Goal: Task Accomplishment & Management: Use online tool/utility

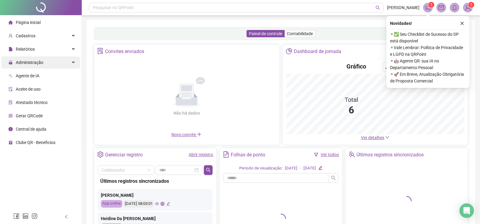
click at [35, 62] on span "Administração" at bounding box center [30, 62] width 28 height 5
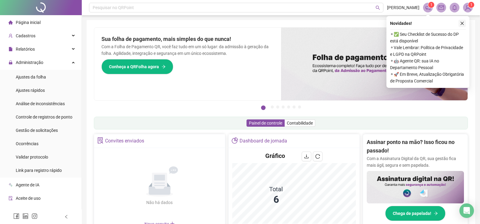
click at [462, 22] on icon "close" at bounding box center [462, 23] width 4 height 4
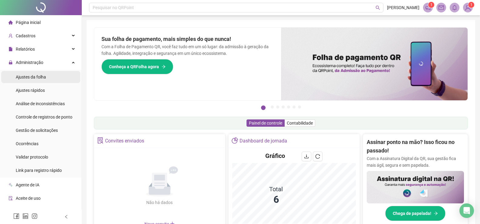
click at [28, 76] on span "Ajustes da folha" at bounding box center [31, 76] width 30 height 5
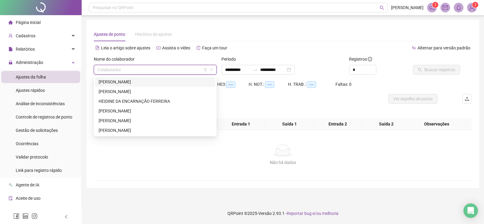
click at [161, 70] on input "search" at bounding box center [152, 69] width 110 height 9
click at [138, 80] on div "[PERSON_NAME]" at bounding box center [155, 81] width 113 height 7
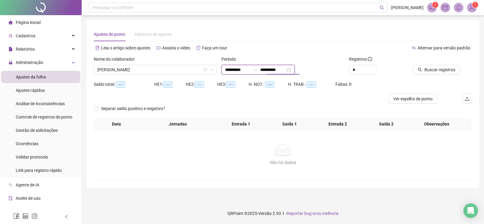
click at [286, 70] on input "**********" at bounding box center [272, 69] width 25 height 7
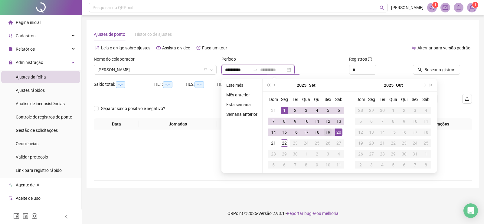
type input "**********"
click at [326, 131] on div "19" at bounding box center [327, 131] width 7 height 7
click at [449, 71] on span "Buscar registros" at bounding box center [440, 69] width 31 height 7
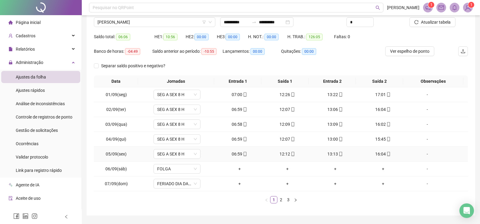
scroll to position [35, 0]
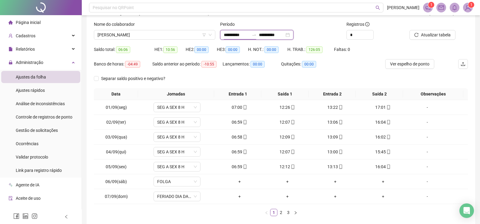
click at [244, 35] on input "**********" at bounding box center [236, 34] width 25 height 7
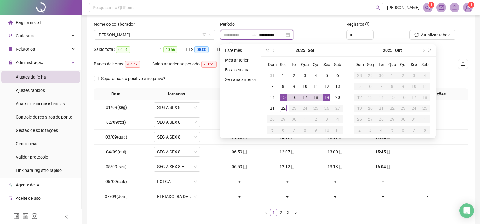
type input "**********"
click at [282, 95] on div "15" at bounding box center [282, 97] width 7 height 7
type input "**********"
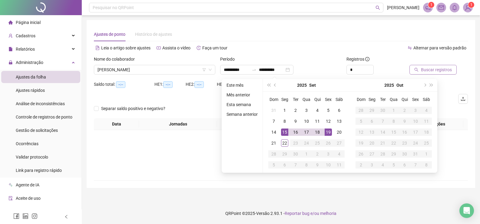
click at [439, 35] on div "**********" at bounding box center [281, 103] width 374 height 153
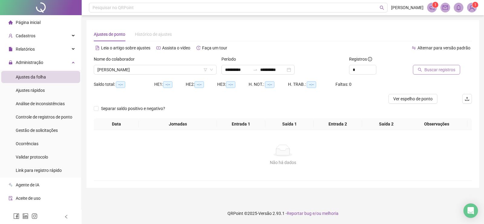
click at [428, 69] on span "Buscar registros" at bounding box center [440, 69] width 31 height 7
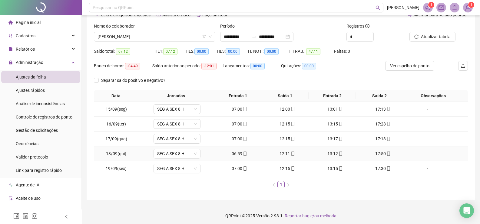
scroll to position [35, 0]
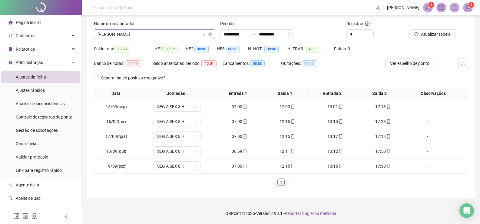
click at [166, 34] on span "[PERSON_NAME]" at bounding box center [154, 34] width 114 height 9
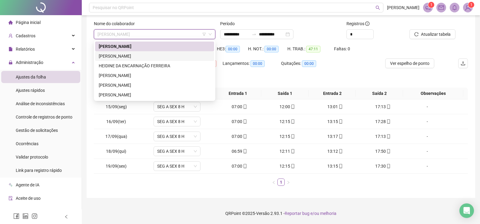
click at [140, 57] on div "[PERSON_NAME]" at bounding box center [155, 56] width 112 height 7
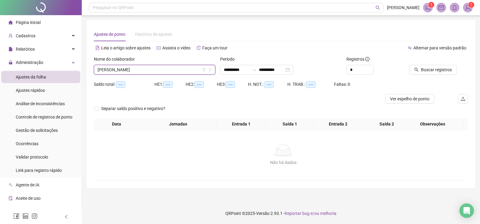
scroll to position [0, 0]
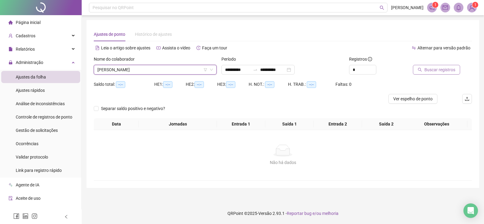
click at [447, 71] on span "Buscar registros" at bounding box center [440, 69] width 31 height 7
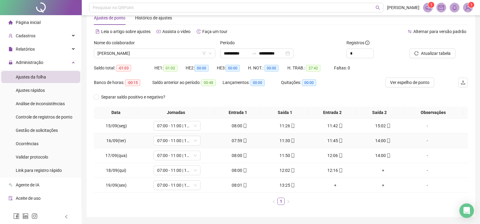
scroll to position [35, 0]
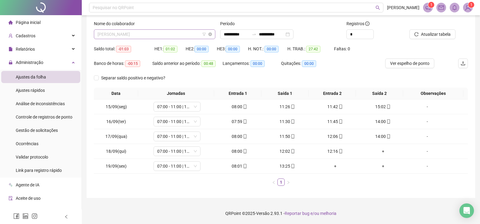
click at [178, 34] on span "[PERSON_NAME]" at bounding box center [154, 34] width 114 height 9
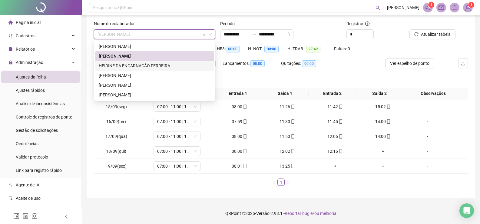
click at [131, 64] on div "HEIDINE DA ENCARNAÇÃO FERREIRA" at bounding box center [155, 65] width 112 height 7
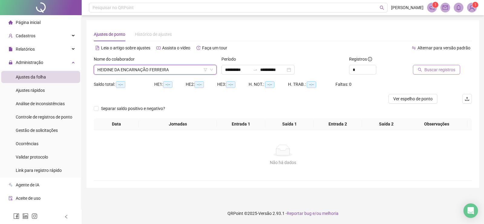
click at [446, 67] on span "Buscar registros" at bounding box center [440, 69] width 31 height 7
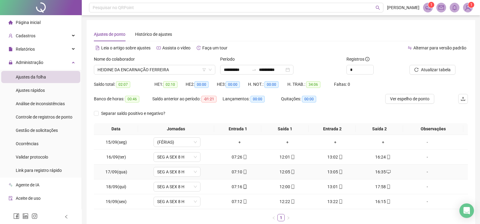
scroll to position [35, 0]
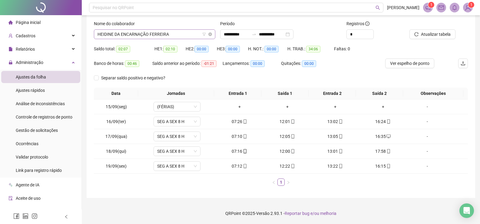
click at [179, 36] on span "HEIDINE DA ENCARNAÇÃO FERREIRA" at bounding box center [154, 34] width 114 height 9
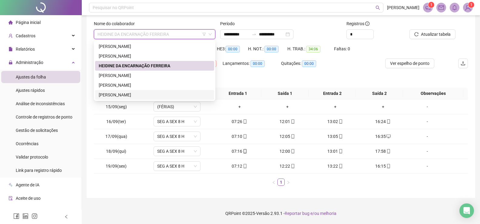
drag, startPoint x: 132, startPoint y: 95, endPoint x: 135, endPoint y: 94, distance: 3.4
click at [134, 94] on div "[PERSON_NAME]" at bounding box center [155, 94] width 112 height 7
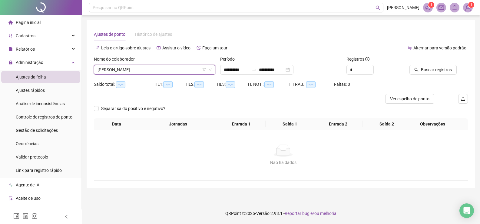
scroll to position [0, 0]
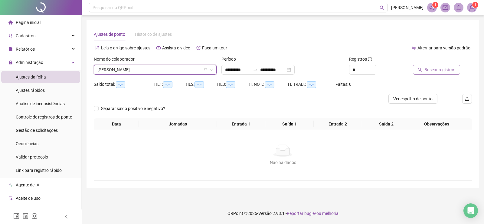
click at [445, 67] on span "Buscar registros" at bounding box center [440, 69] width 31 height 7
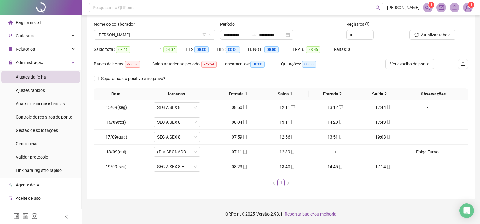
scroll to position [35, 0]
